Goal: Find specific page/section: Find specific page/section

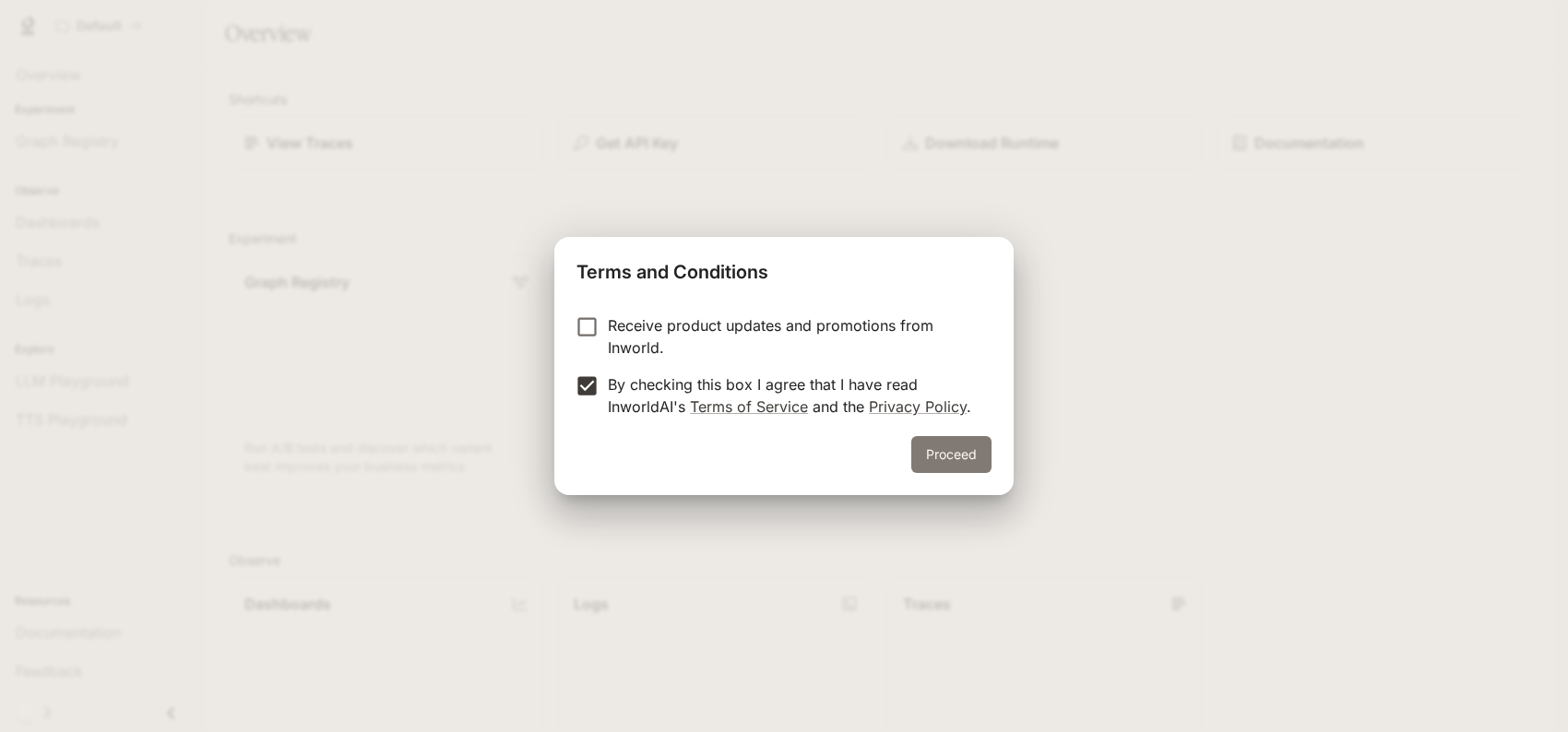
click at [932, 454] on button "Proceed" at bounding box center [951, 454] width 80 height 37
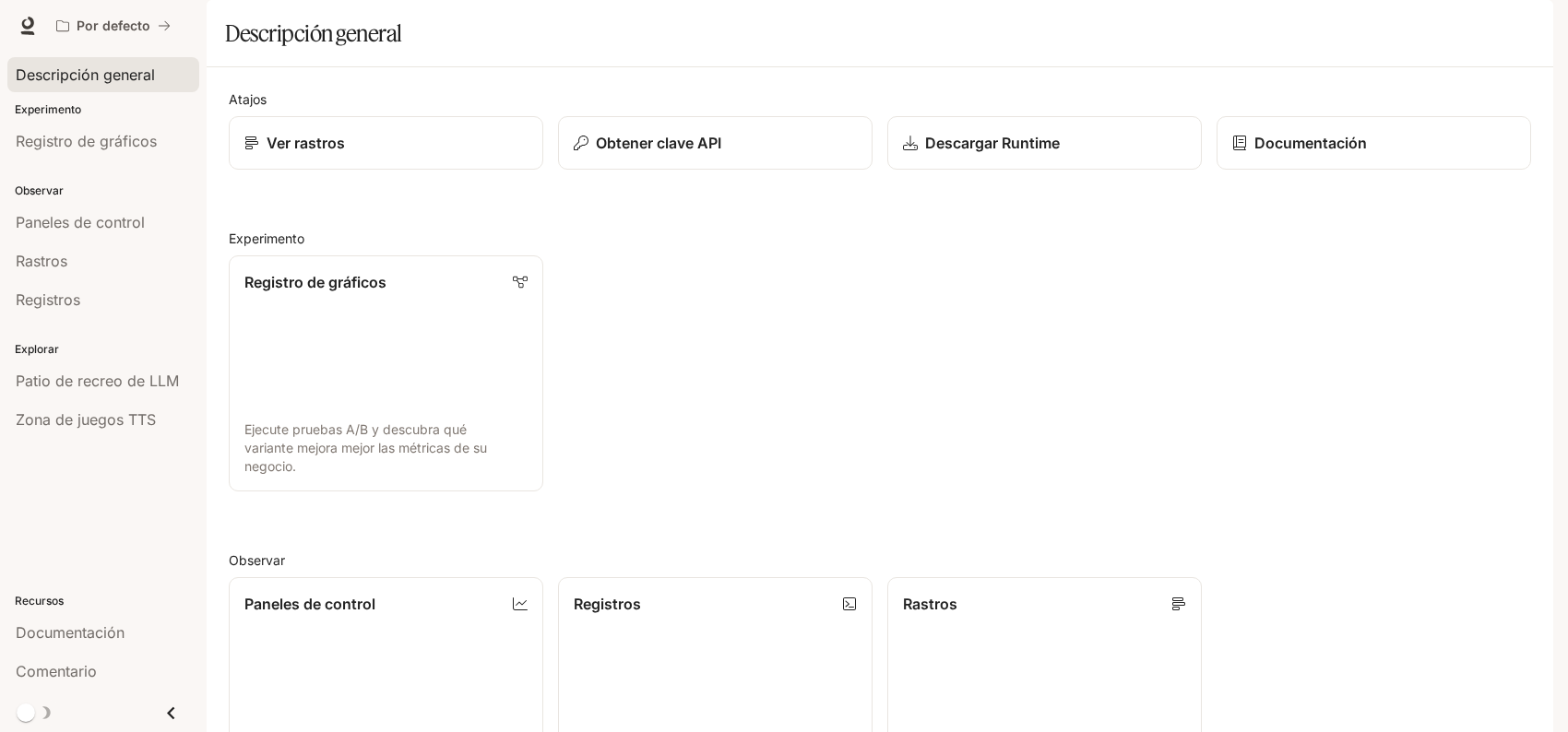
click at [27, 76] on font "Descripción general" at bounding box center [85, 75] width 139 height 19
click at [408, 154] on div "Ver rastros" at bounding box center [386, 143] width 286 height 22
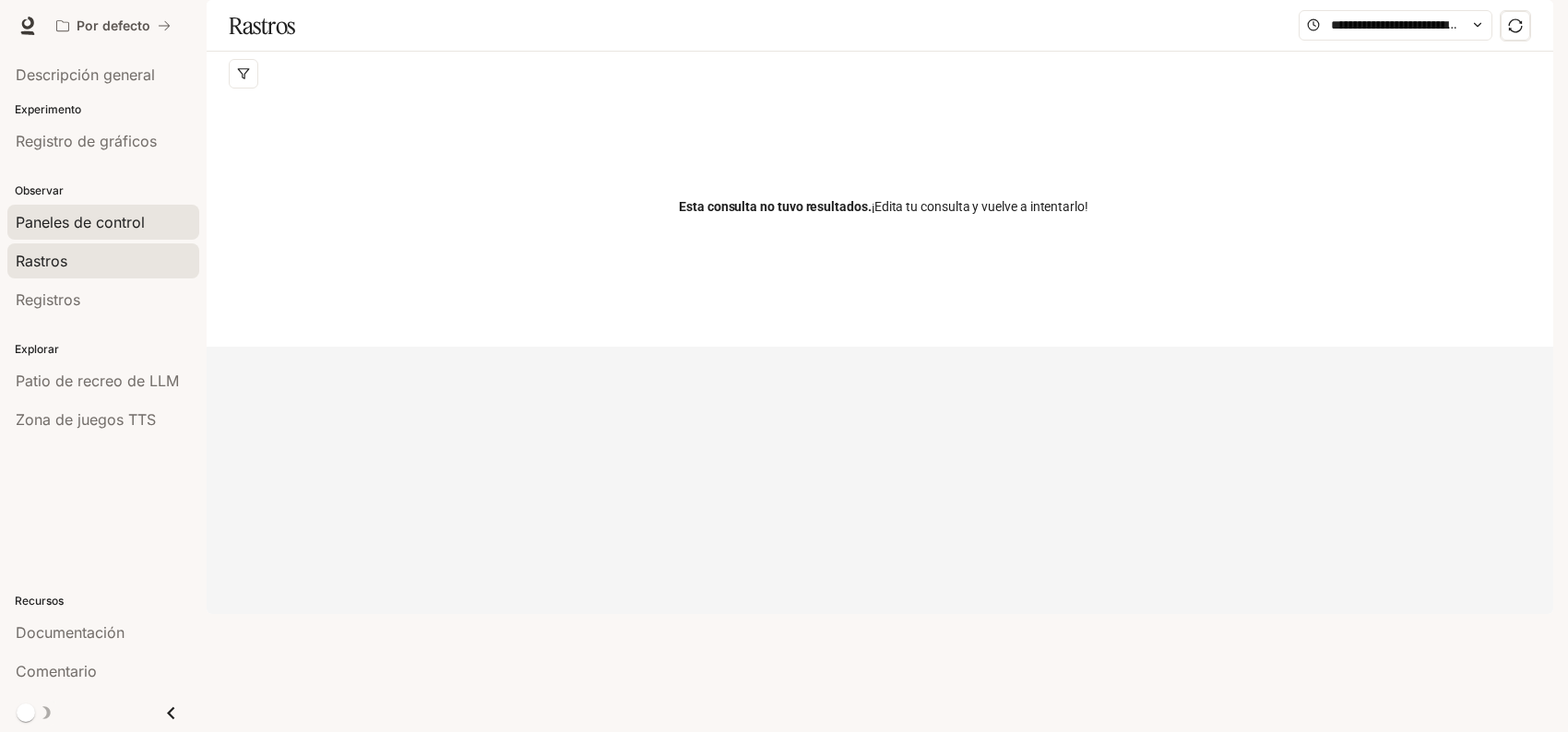
click at [60, 222] on font "Paneles de control" at bounding box center [80, 222] width 129 height 19
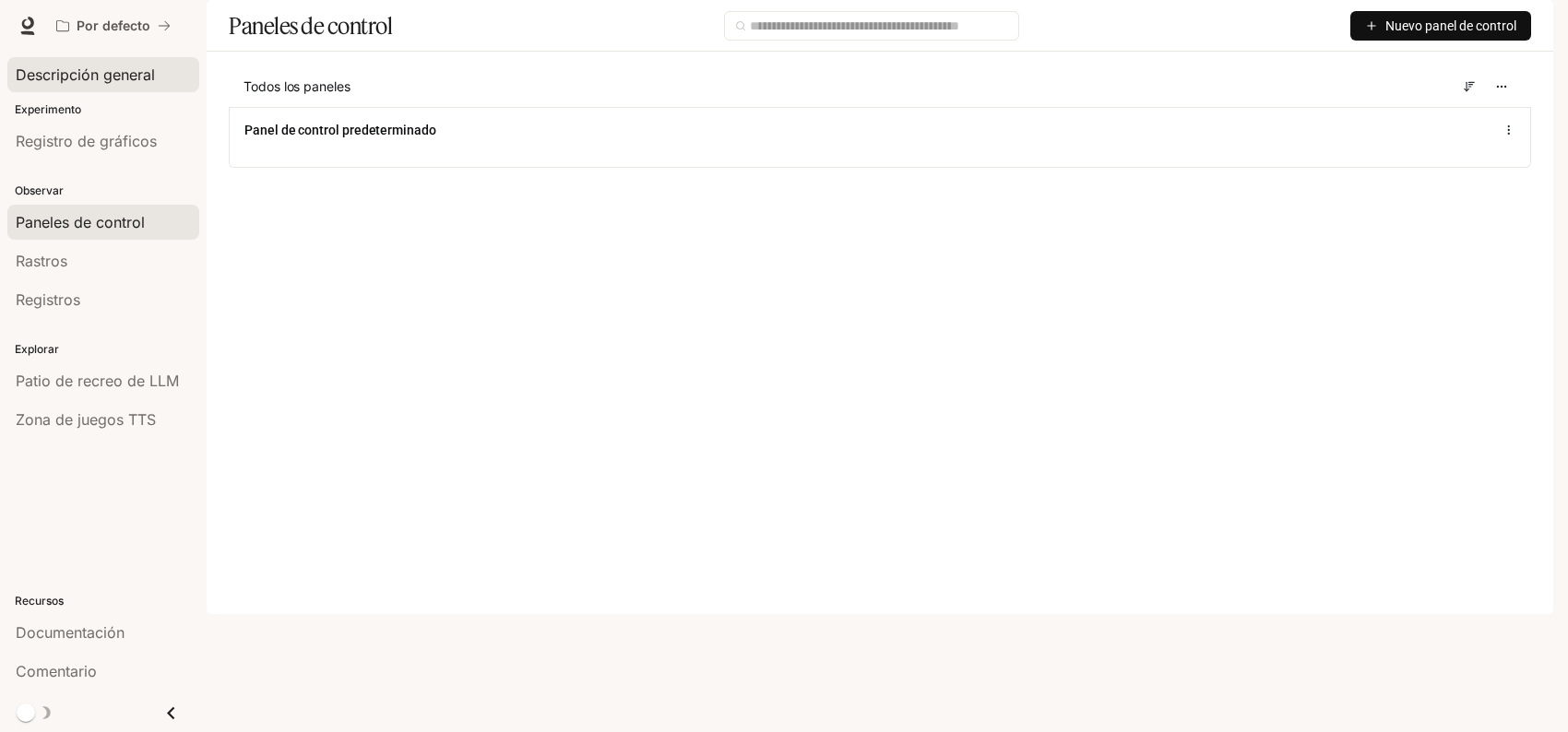
click at [41, 63] on span "Descripción general" at bounding box center [85, 74] width 139 height 22
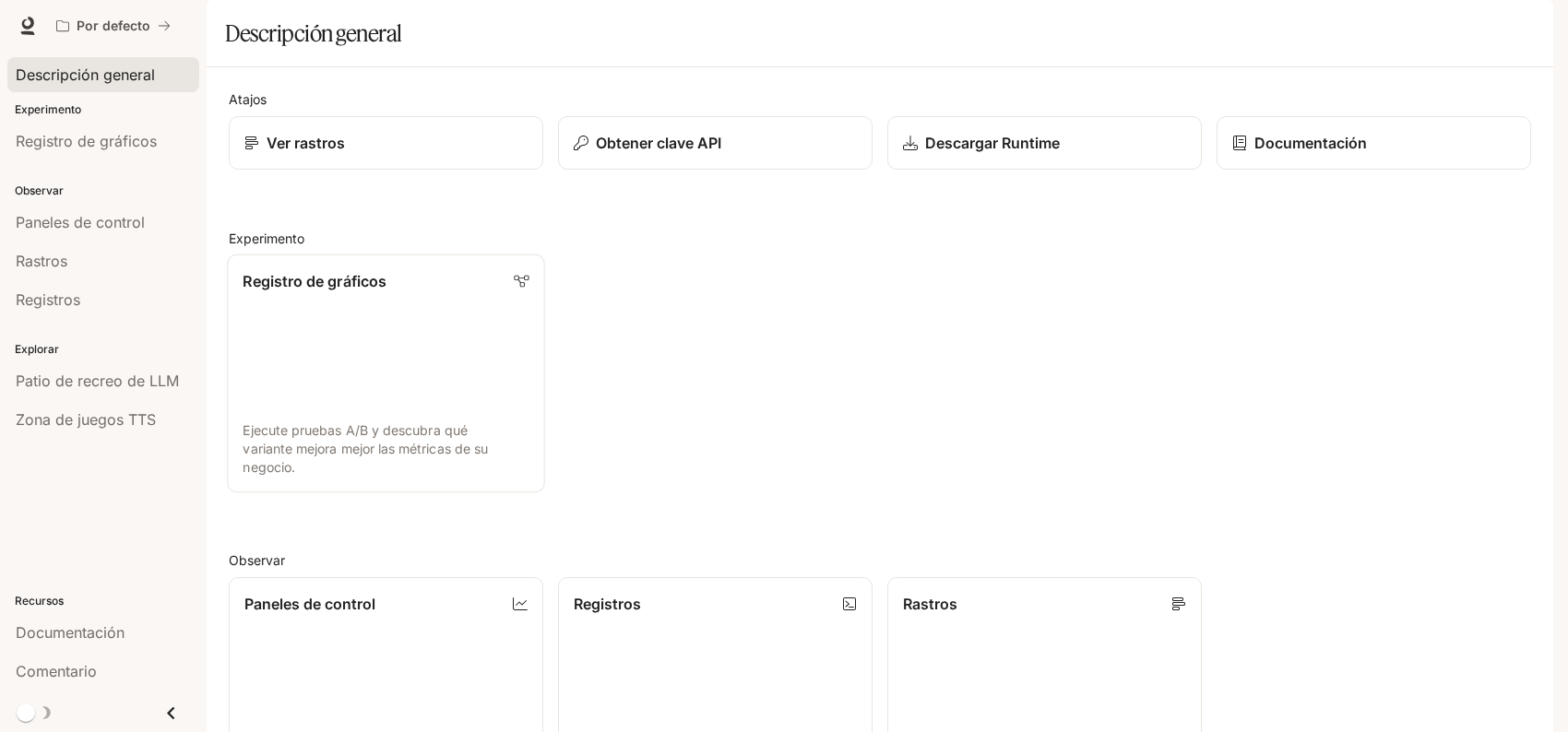
scroll to position [123, 0]
click at [267, 254] on link "Registro de gráficos Ejecute pruebas A/B y descubra qué variante mejora mejor l…" at bounding box center [386, 373] width 318 height 238
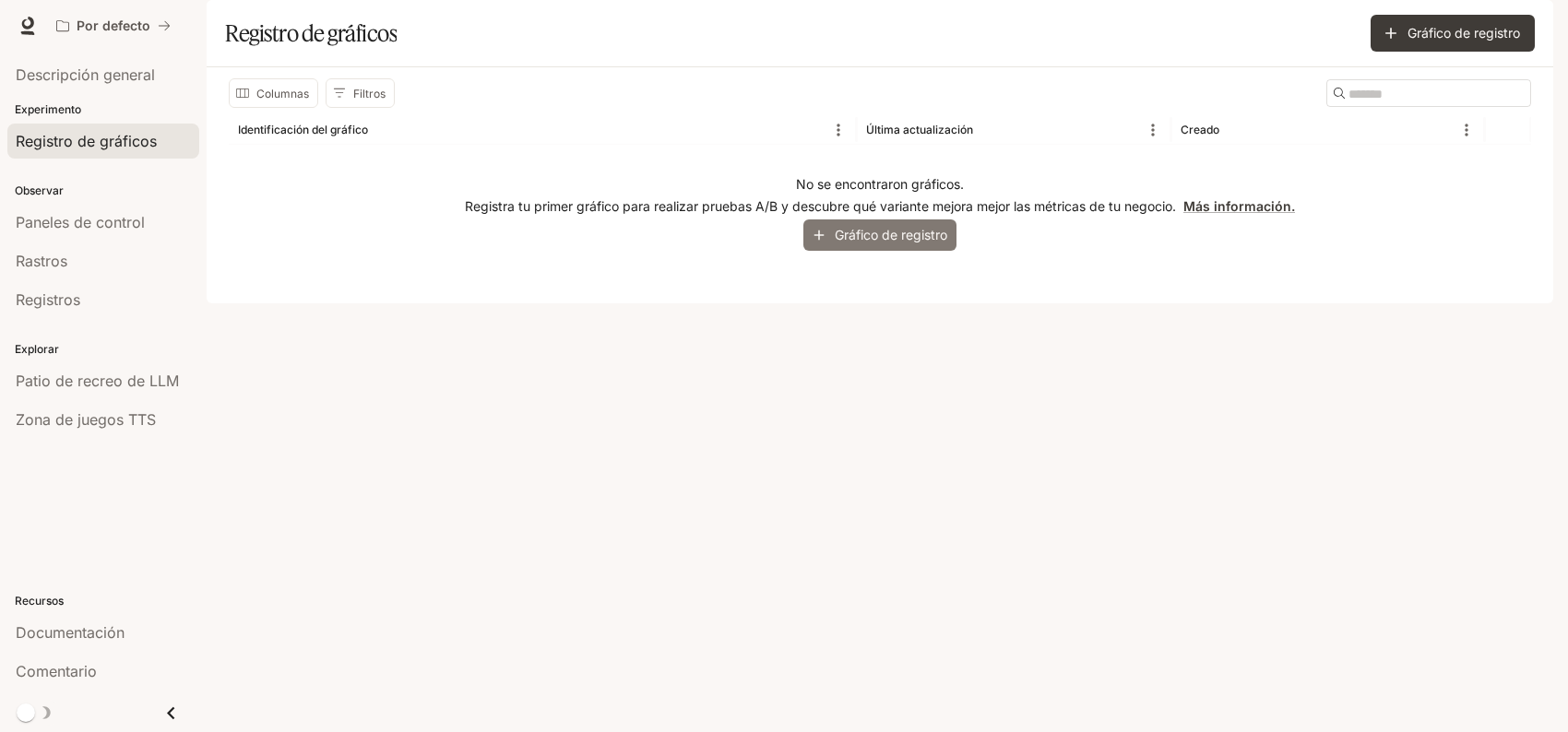
click at [818, 241] on icon "button" at bounding box center [819, 235] width 10 height 10
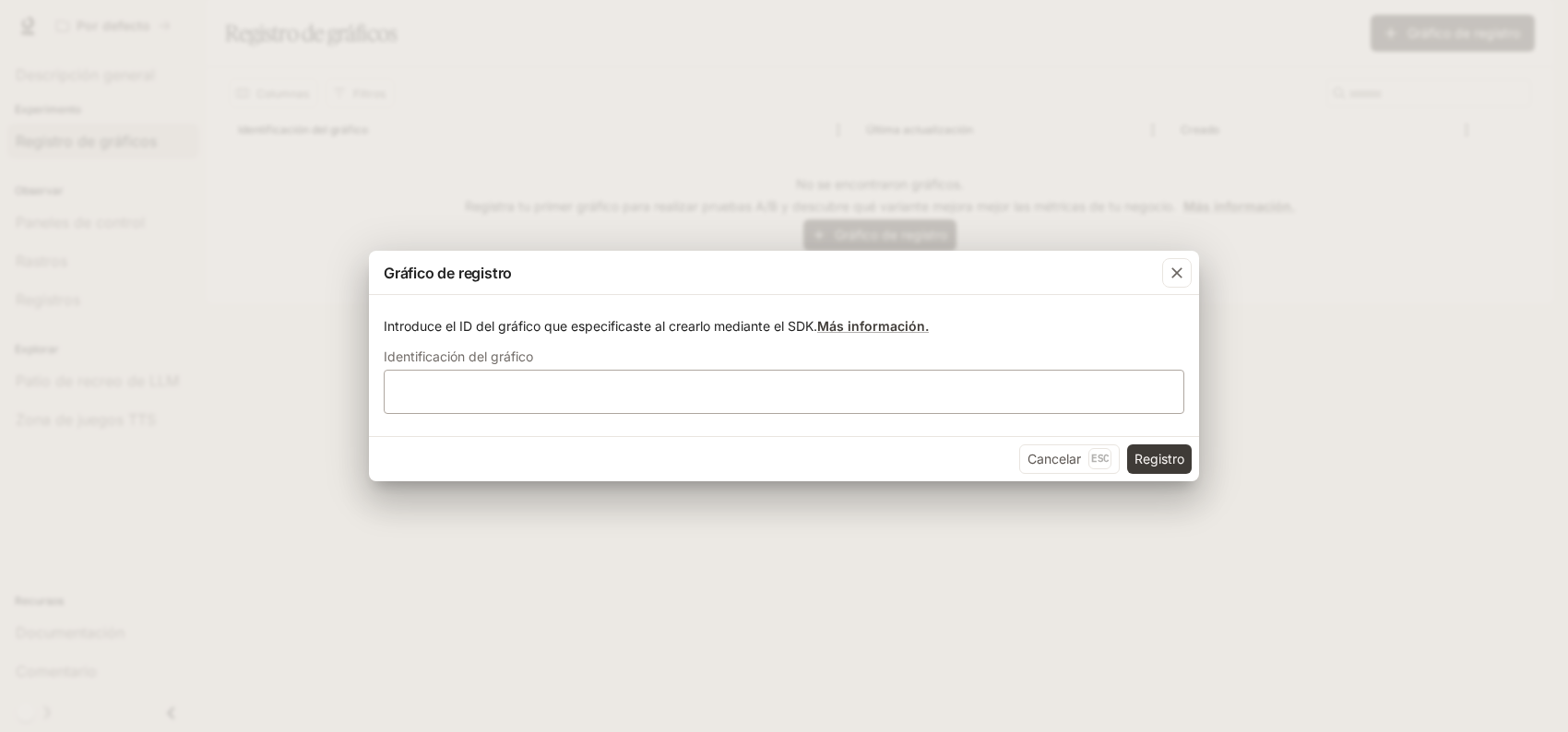
click at [751, 377] on div "​" at bounding box center [784, 391] width 801 height 44
click at [1176, 282] on icon "button" at bounding box center [1178, 273] width 19 height 19
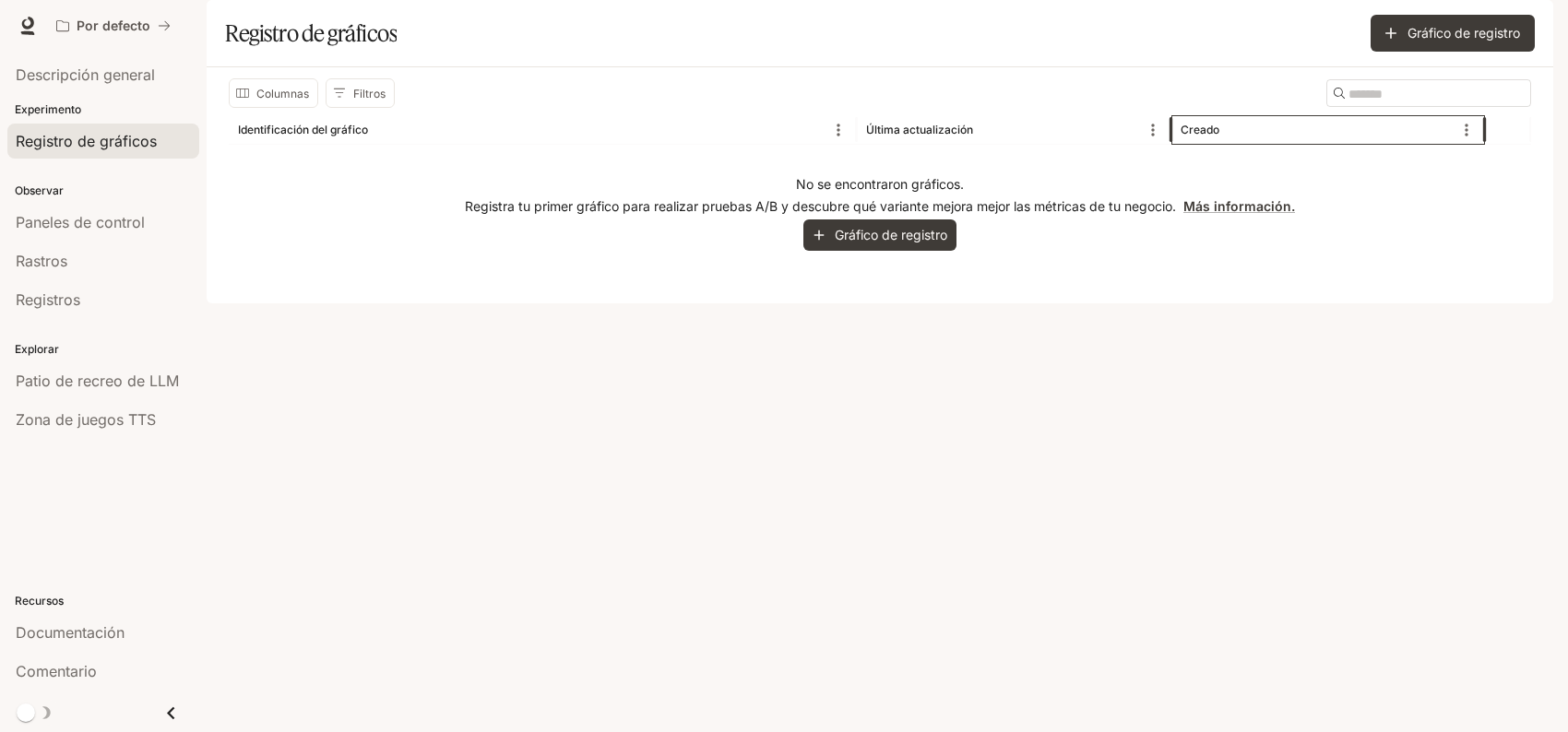
click at [1189, 136] on font "Creado" at bounding box center [1199, 129] width 39 height 14
click at [1154, 139] on icon "Menú" at bounding box center [1153, 130] width 19 height 19
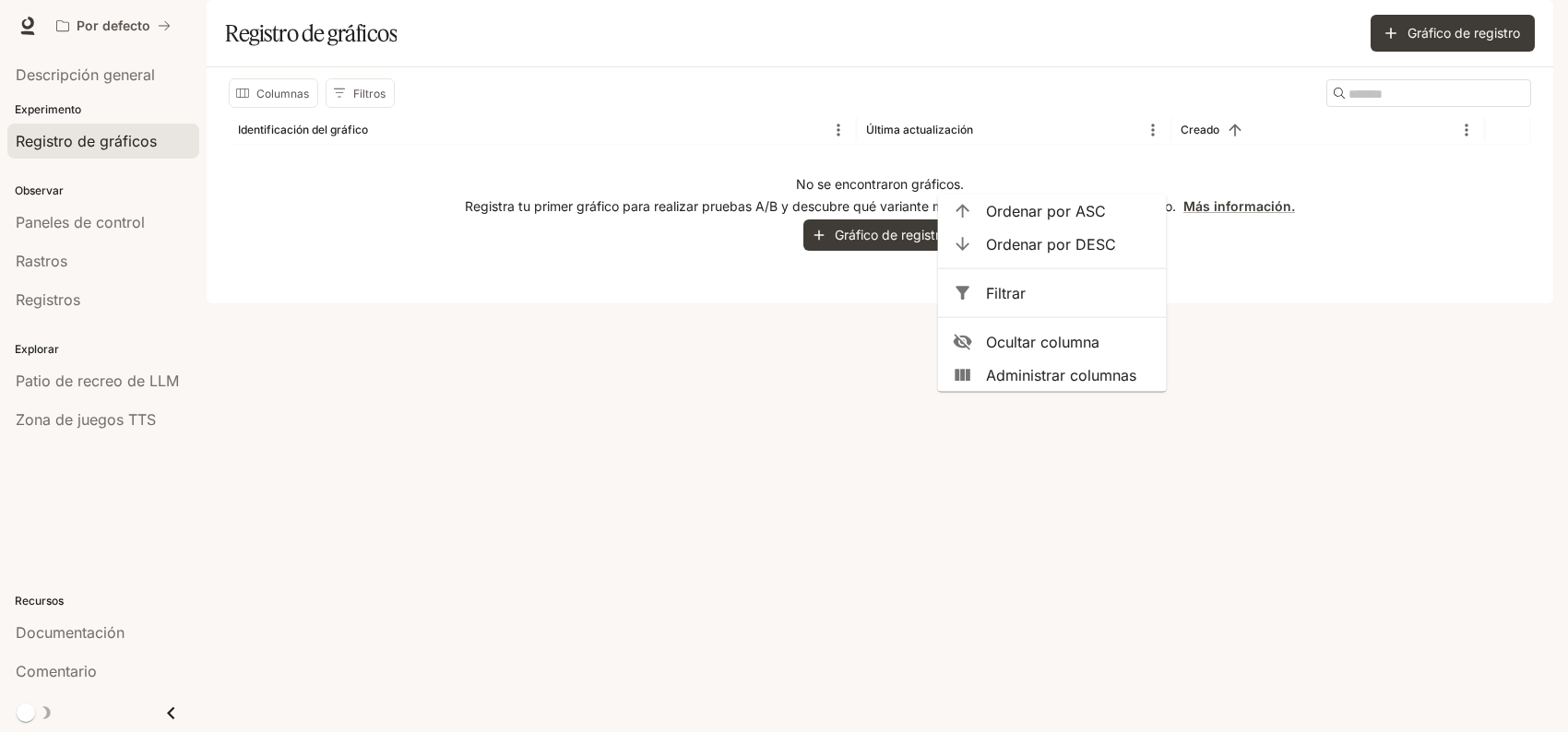
click at [448, 108] on div "Columnas Filtros ​" at bounding box center [880, 93] width 1302 height 29
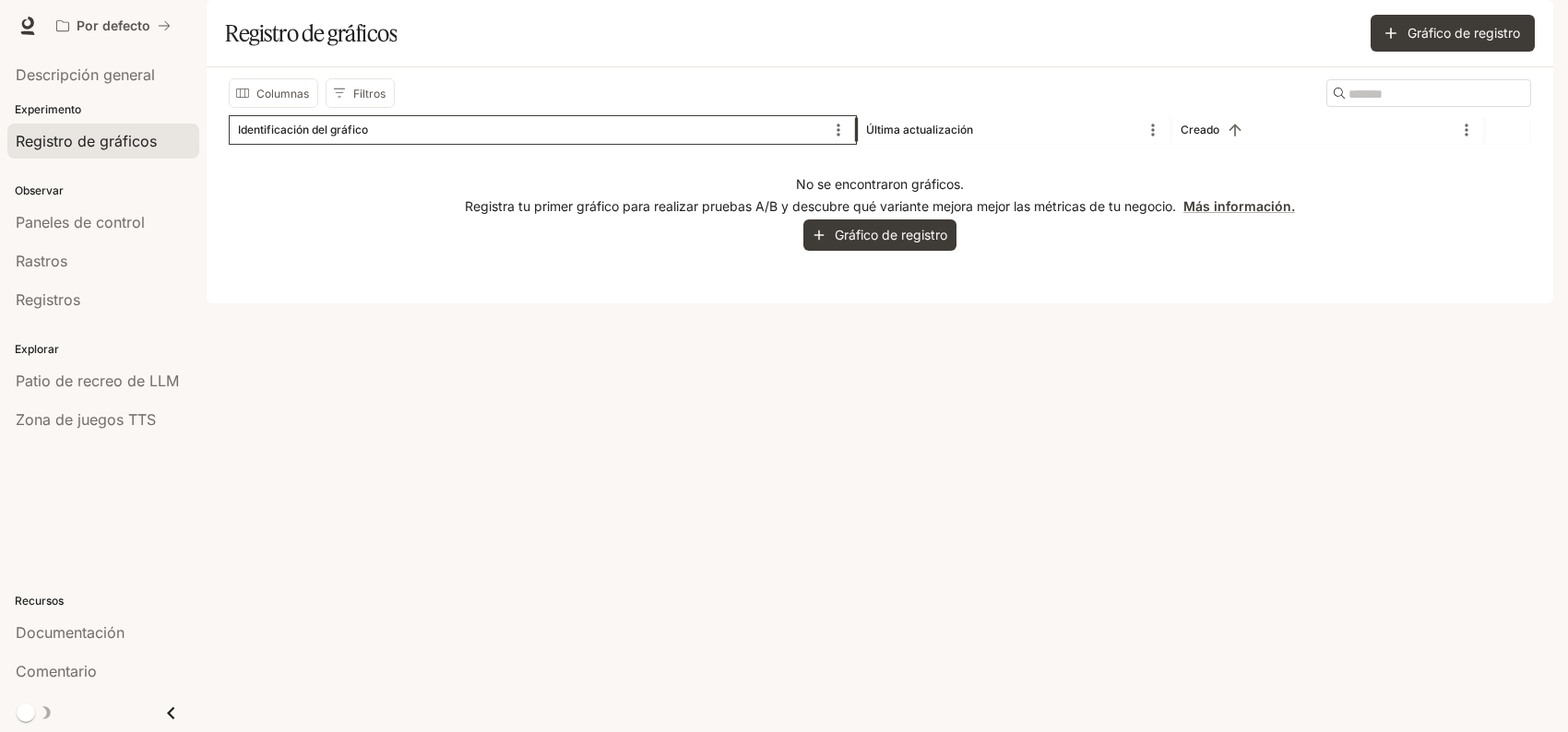
click at [304, 136] on font "Identificación del gráfico" at bounding box center [303, 129] width 130 height 14
click at [840, 139] on icon "Menú" at bounding box center [838, 130] width 19 height 19
click at [470, 241] on div "No se encontraron gráficos. Registra tu primer gráfico para realizar pruebas A/…" at bounding box center [880, 213] width 1302 height 136
click at [102, 77] on font "Descripción general" at bounding box center [85, 75] width 139 height 19
